Goal: Task Accomplishment & Management: Complete application form

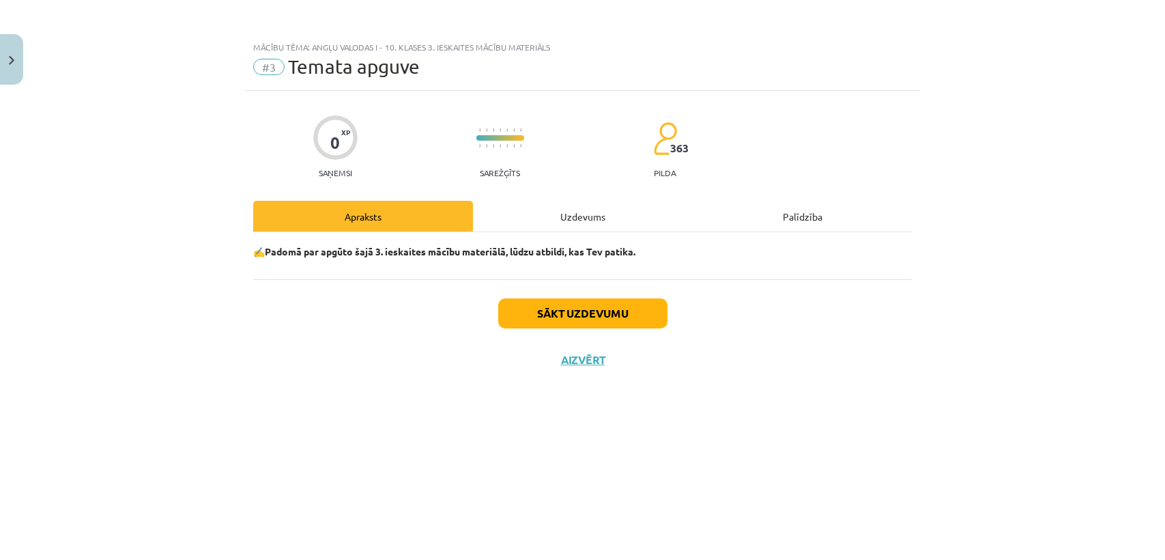
scroll to position [124, 0]
click at [551, 320] on button "Sākt uzdevumu" at bounding box center [582, 313] width 169 height 30
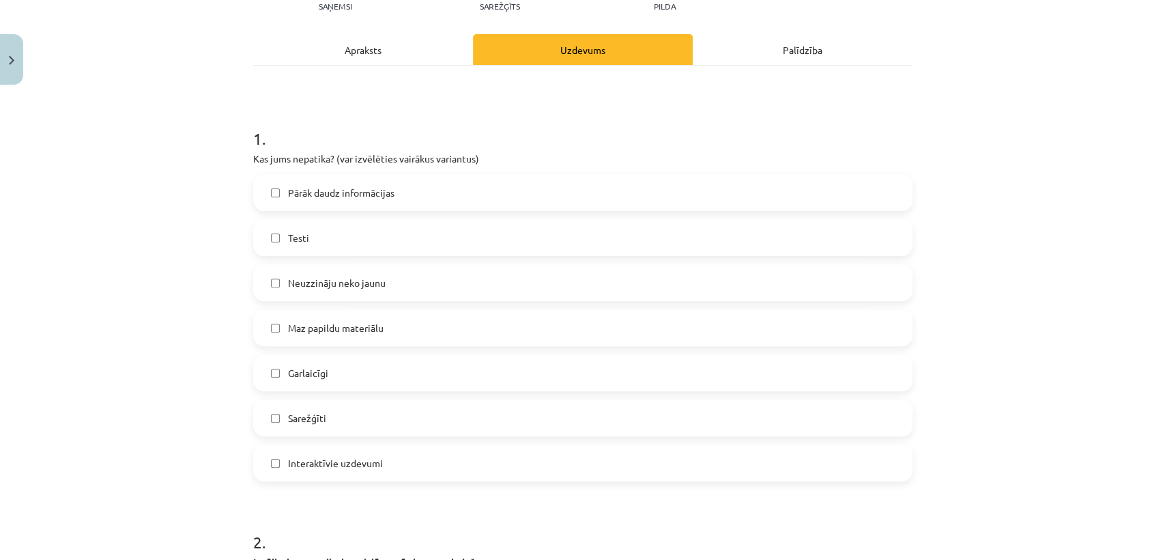
scroll to position [169, 0]
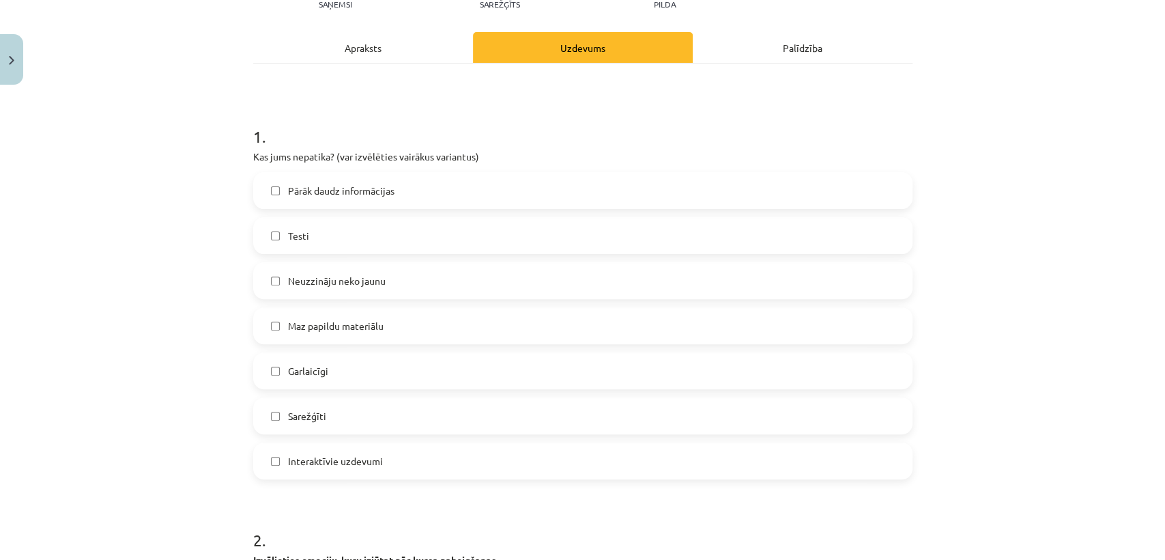
click at [430, 275] on label "Neuzzināju neko jaunu" at bounding box center [583, 280] width 656 height 34
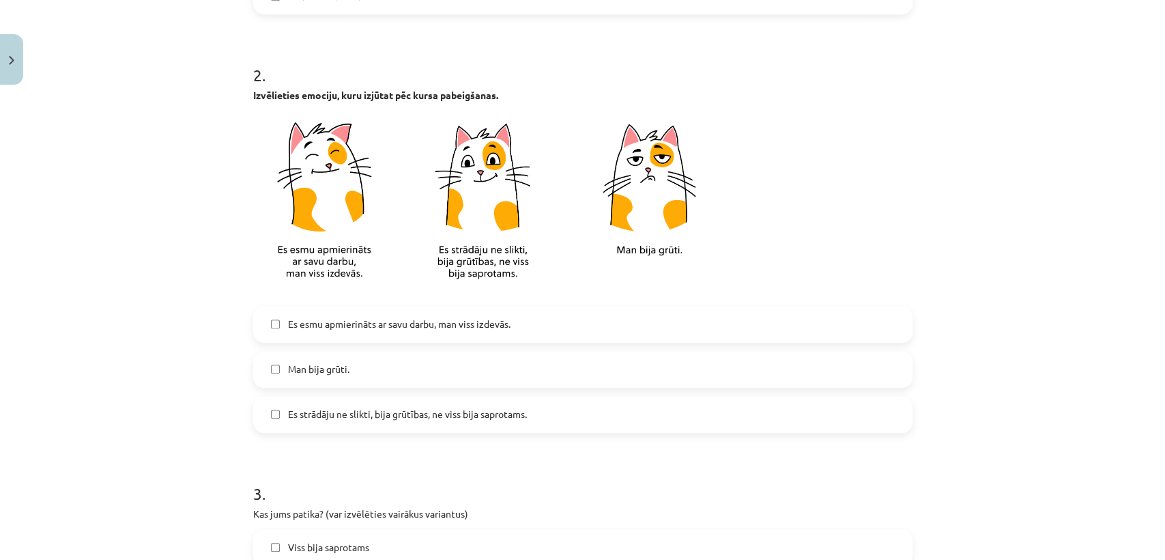
scroll to position [637, 0]
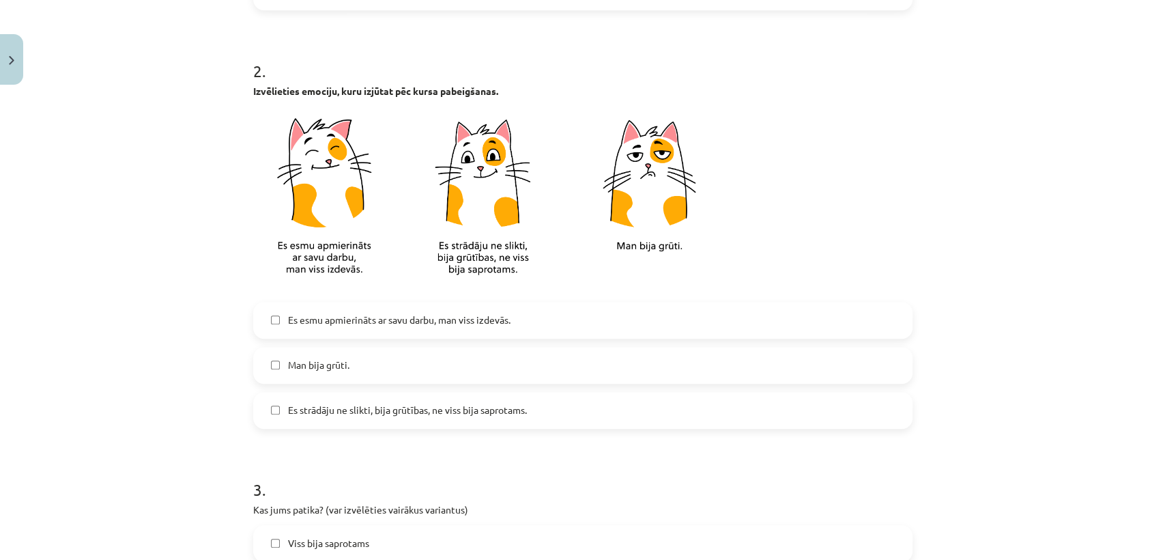
click at [402, 320] on span "Es esmu apmierināts ar savu darbu, man viss izdevās." at bounding box center [399, 320] width 222 height 14
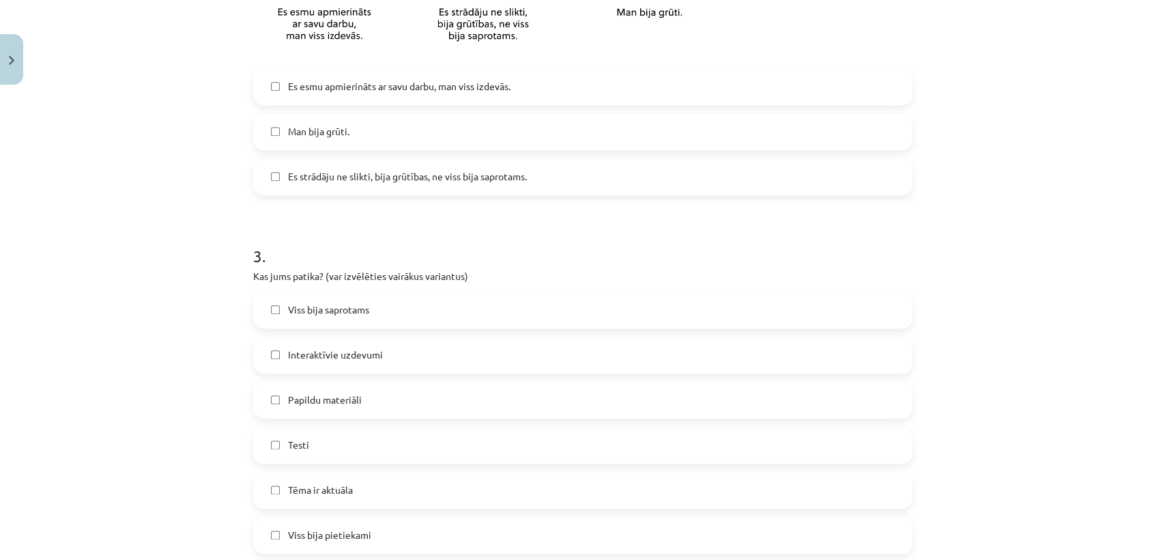
scroll to position [908, 0]
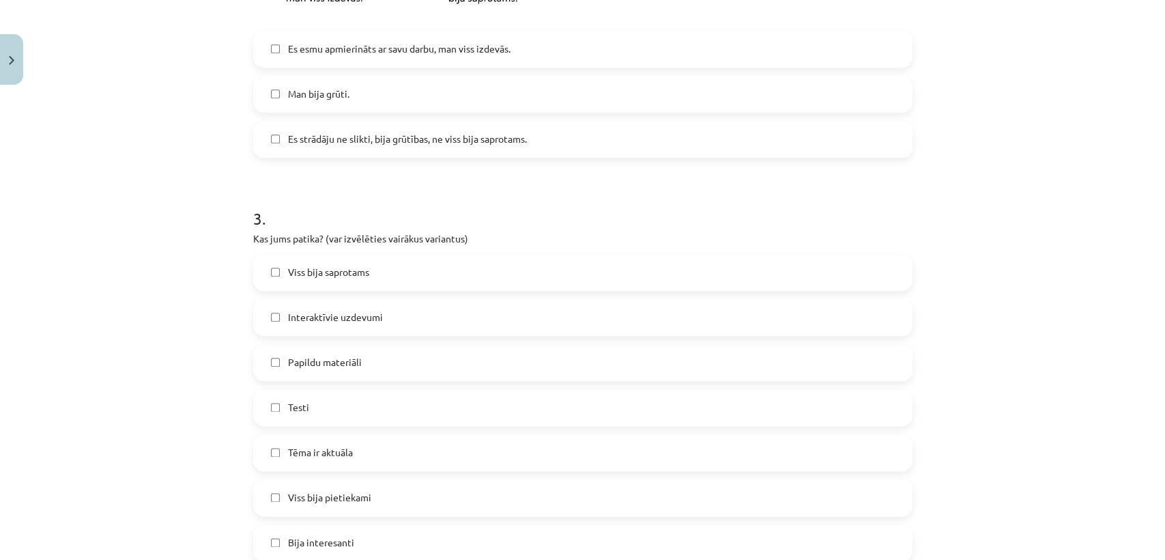
click at [340, 274] on span "Viss bija saprotams" at bounding box center [328, 272] width 81 height 14
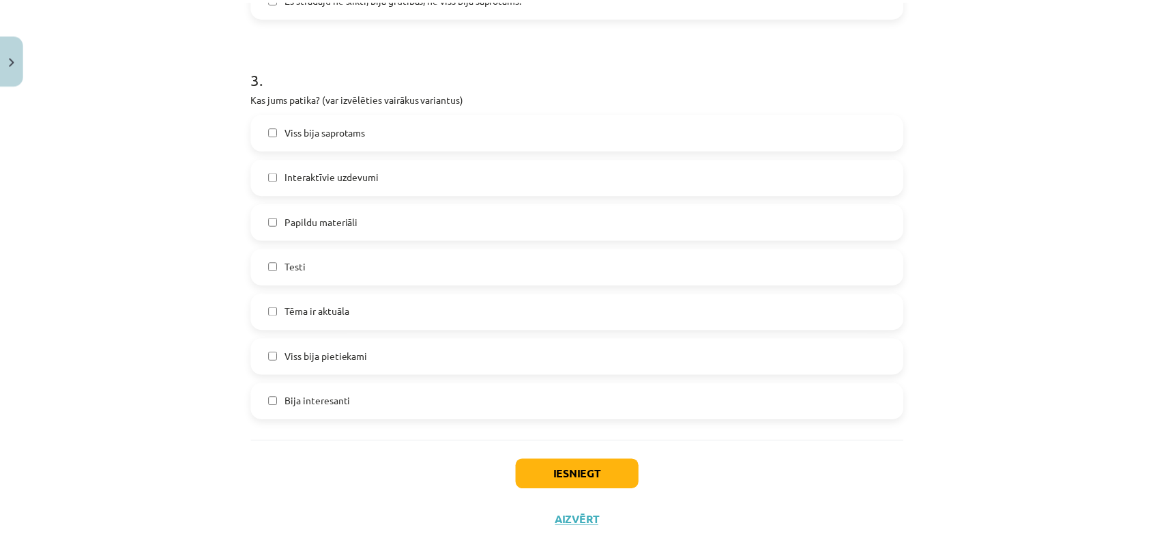
scroll to position [1068, 0]
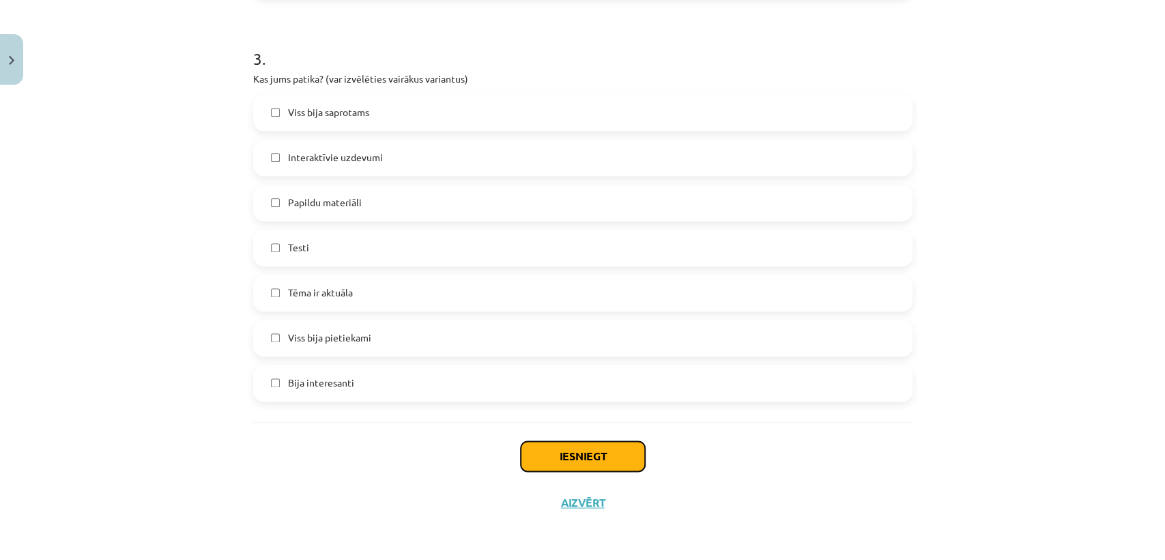
click at [575, 449] on button "Iesniegt" at bounding box center [583, 456] width 124 height 30
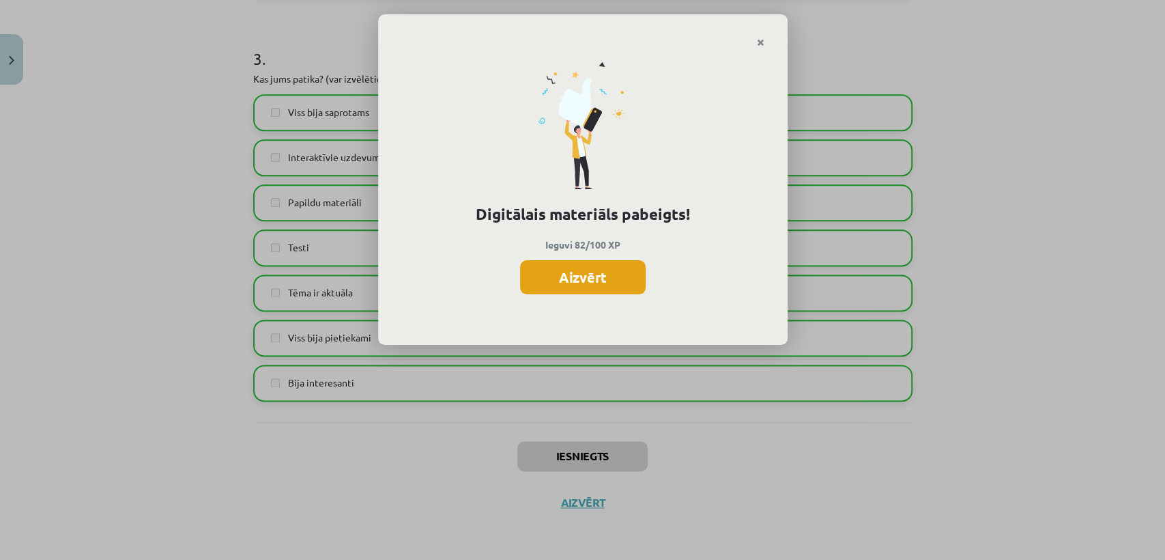
click at [562, 278] on button "Aizvērt" at bounding box center [583, 277] width 126 height 34
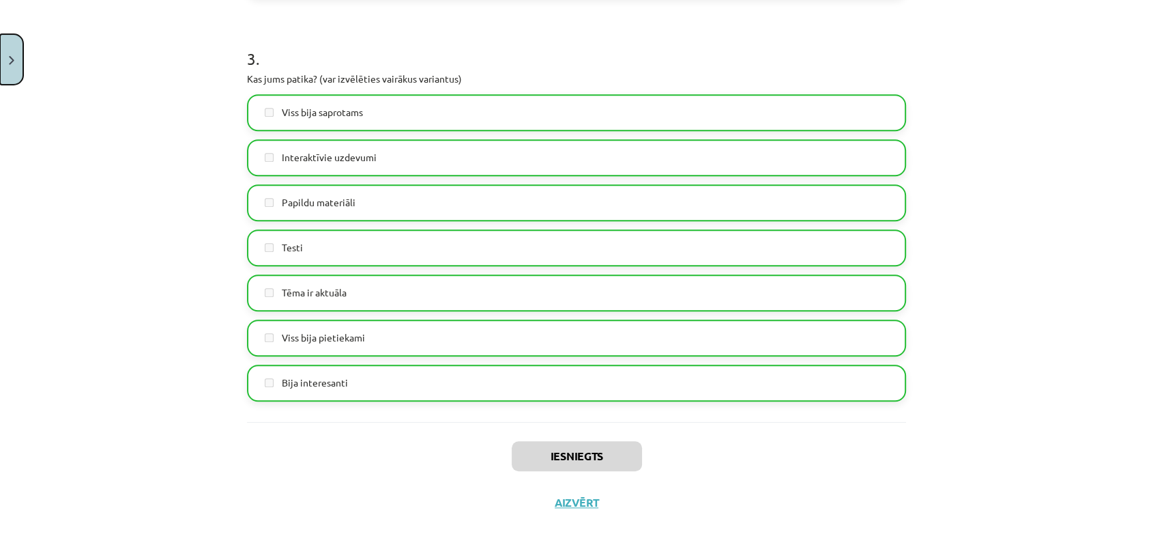
click at [1, 76] on button "Close" at bounding box center [11, 59] width 23 height 50
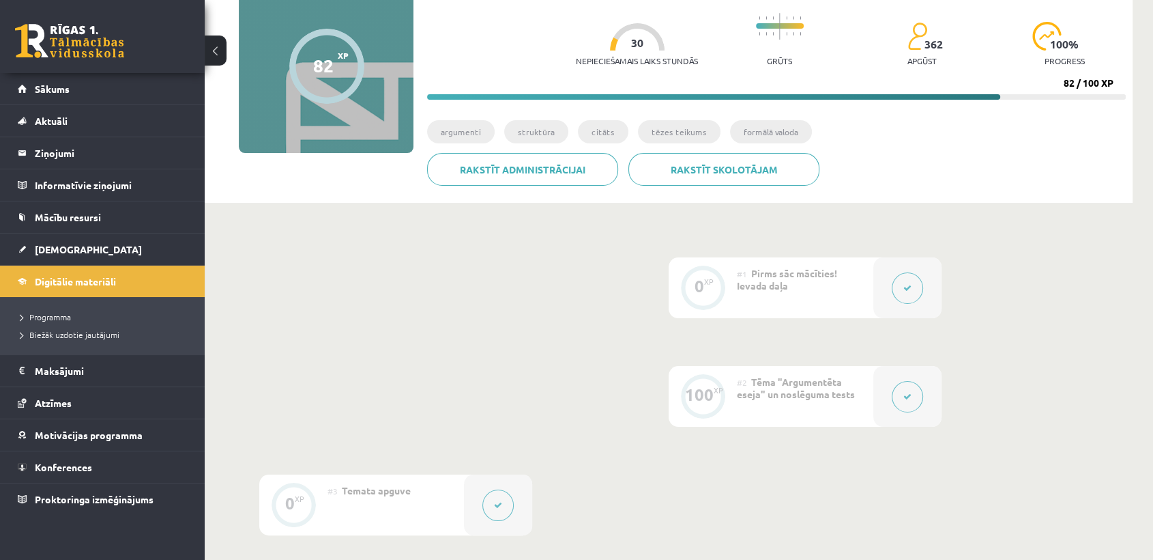
scroll to position [158, 0]
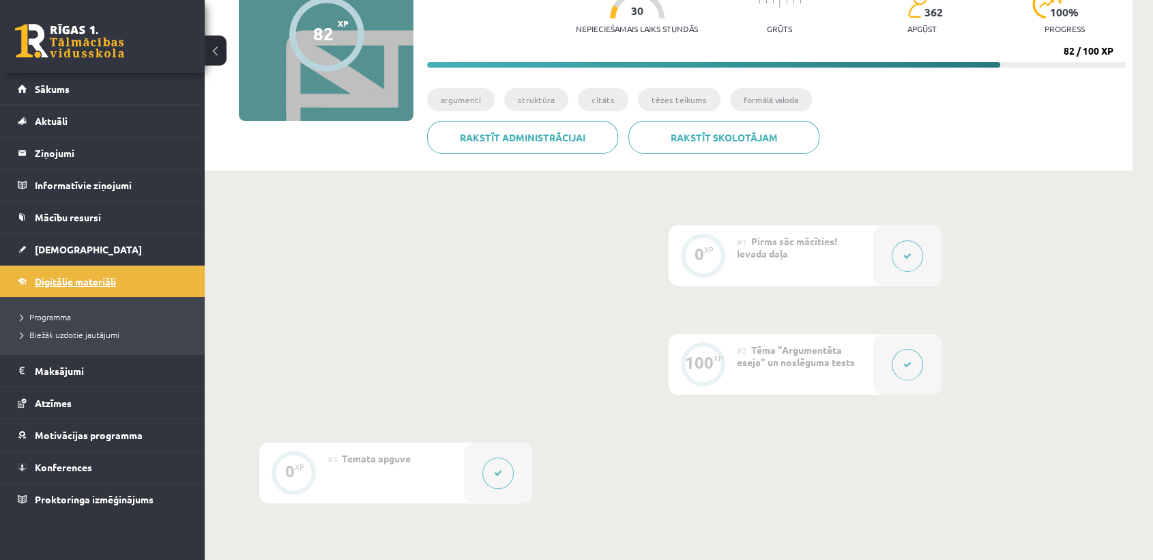
click at [83, 278] on span "Digitālie materiāli" at bounding box center [75, 281] width 81 height 12
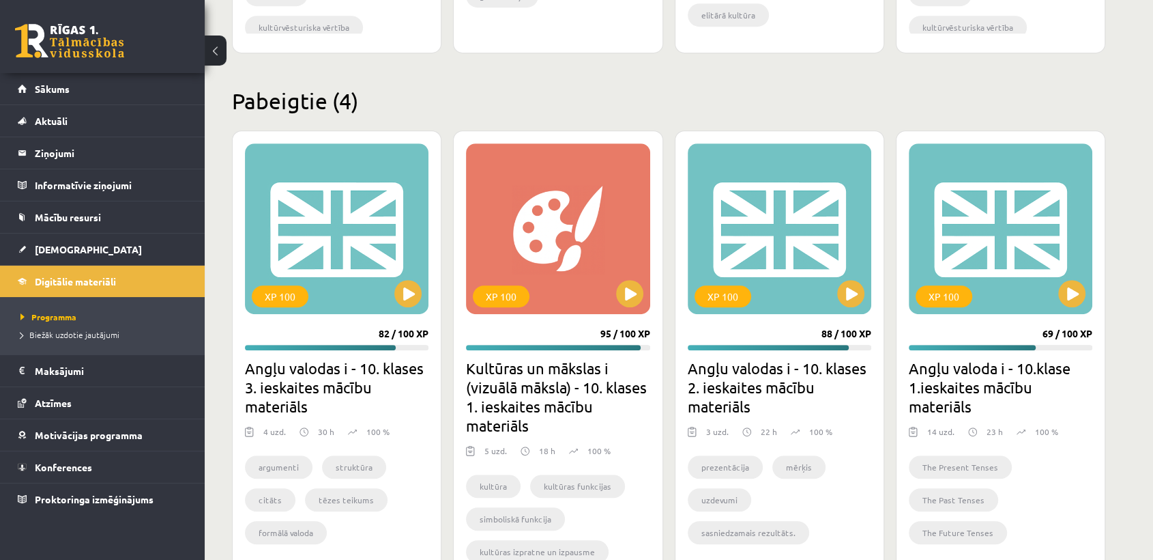
scroll to position [846, 0]
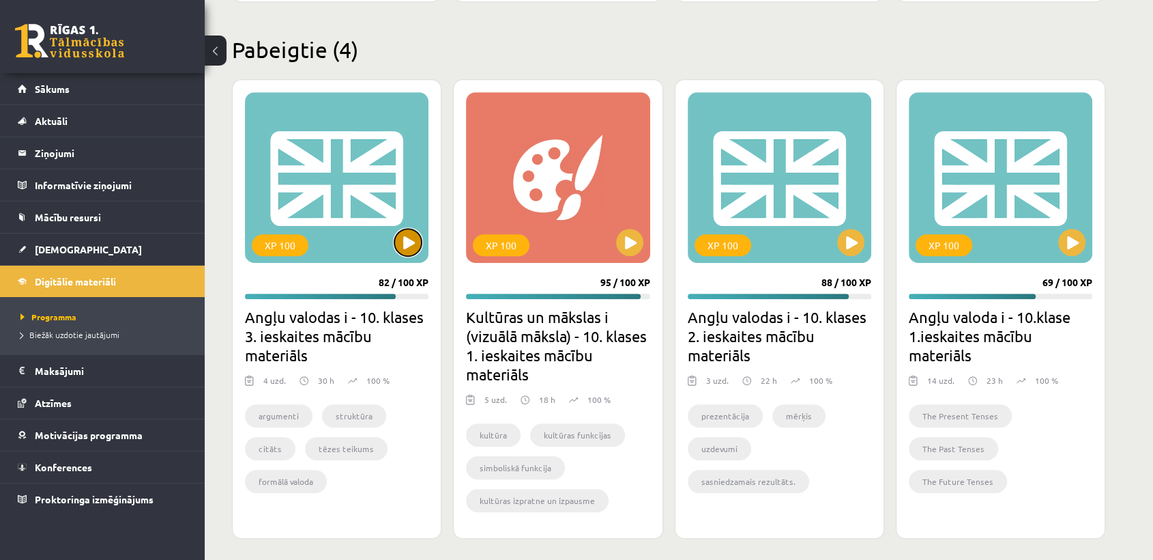
click at [409, 240] on button at bounding box center [407, 242] width 27 height 27
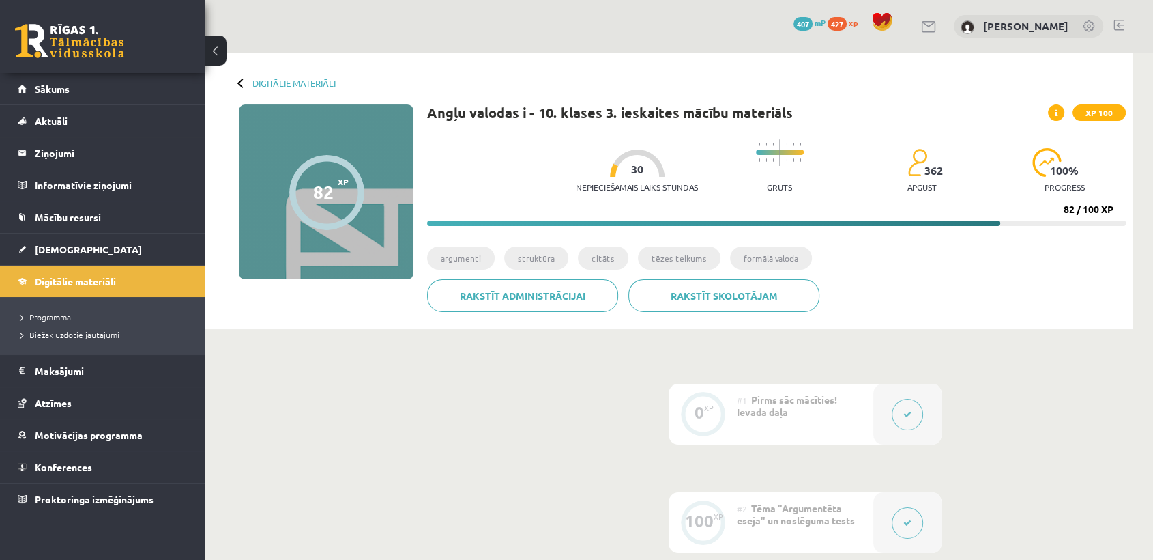
click at [1054, 108] on span at bounding box center [1056, 112] width 16 height 16
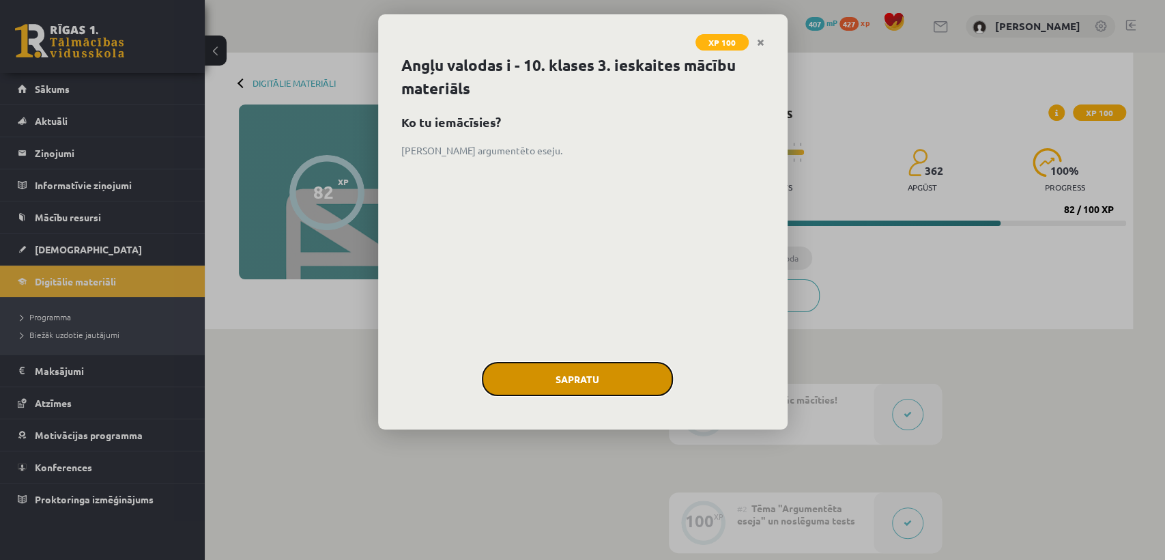
click at [573, 371] on button "Sapratu" at bounding box center [577, 379] width 191 height 34
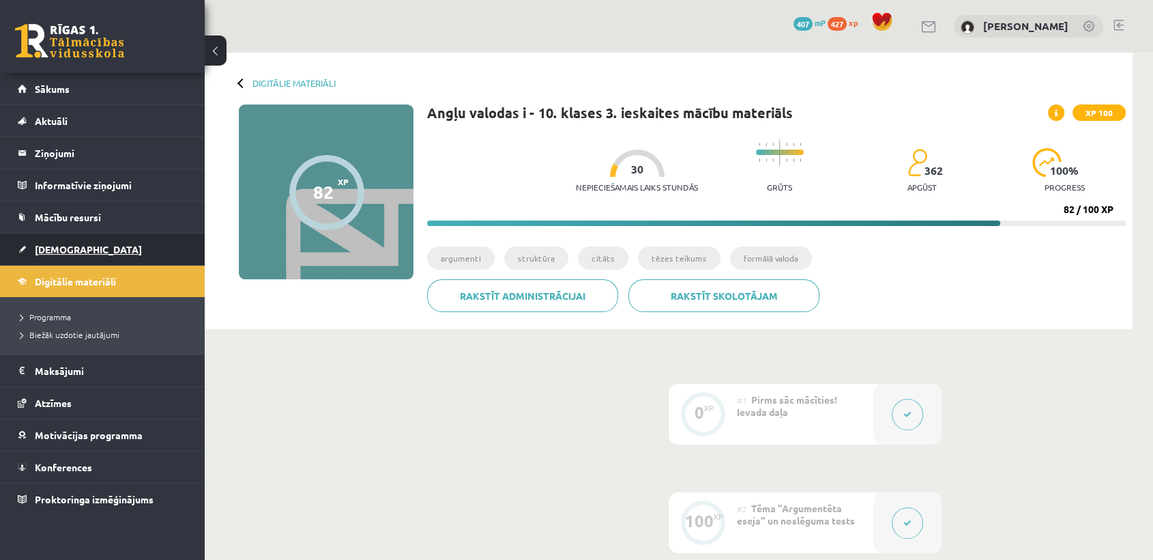
click at [101, 257] on link "[DEMOGRAPHIC_DATA]" at bounding box center [103, 248] width 170 height 31
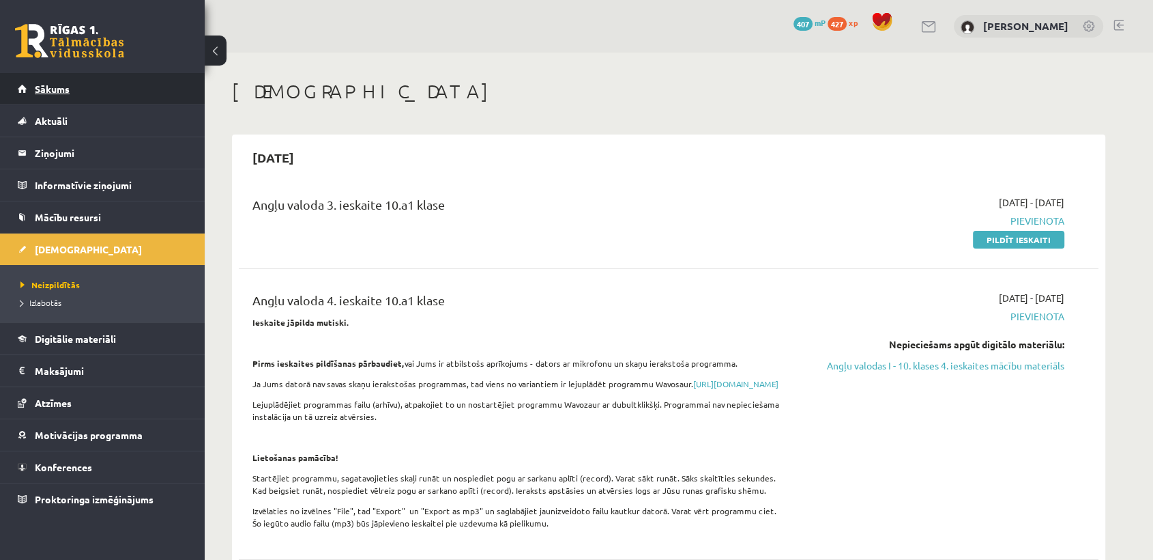
click at [162, 91] on link "Sākums" at bounding box center [103, 88] width 170 height 31
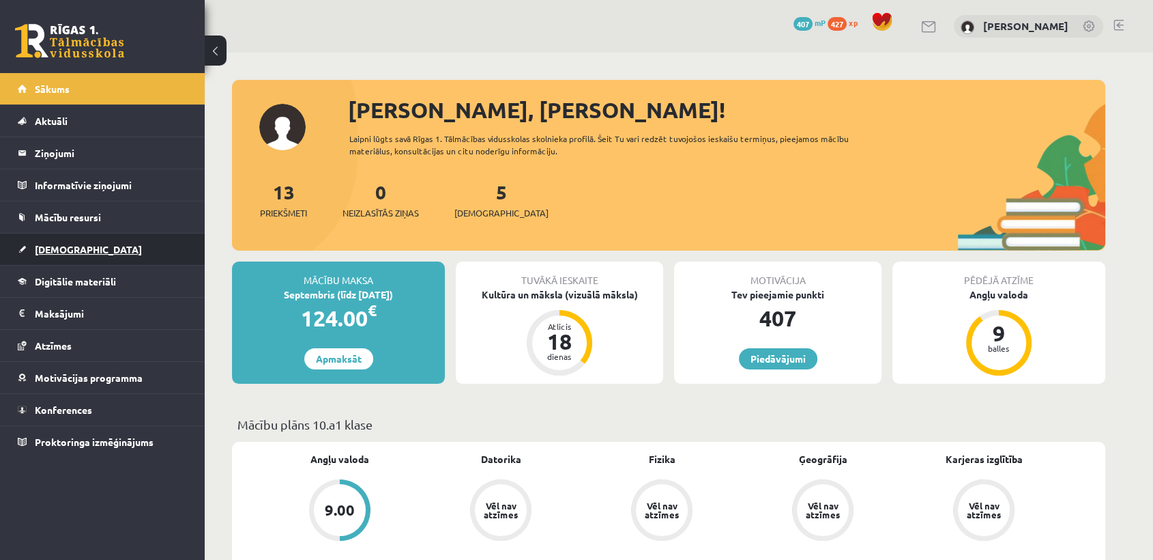
click at [166, 240] on link "[DEMOGRAPHIC_DATA]" at bounding box center [103, 248] width 170 height 31
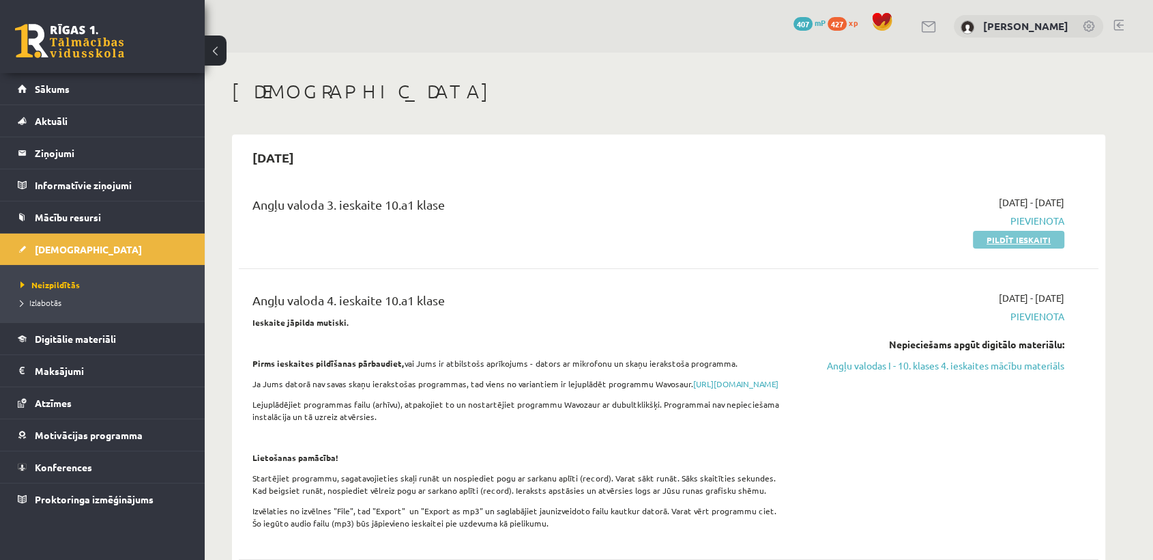
click at [988, 242] on link "Pildīt ieskaiti" at bounding box center [1018, 240] width 91 height 18
click at [115, 91] on link "Sākums" at bounding box center [103, 88] width 170 height 31
